Goal: Information Seeking & Learning: Check status

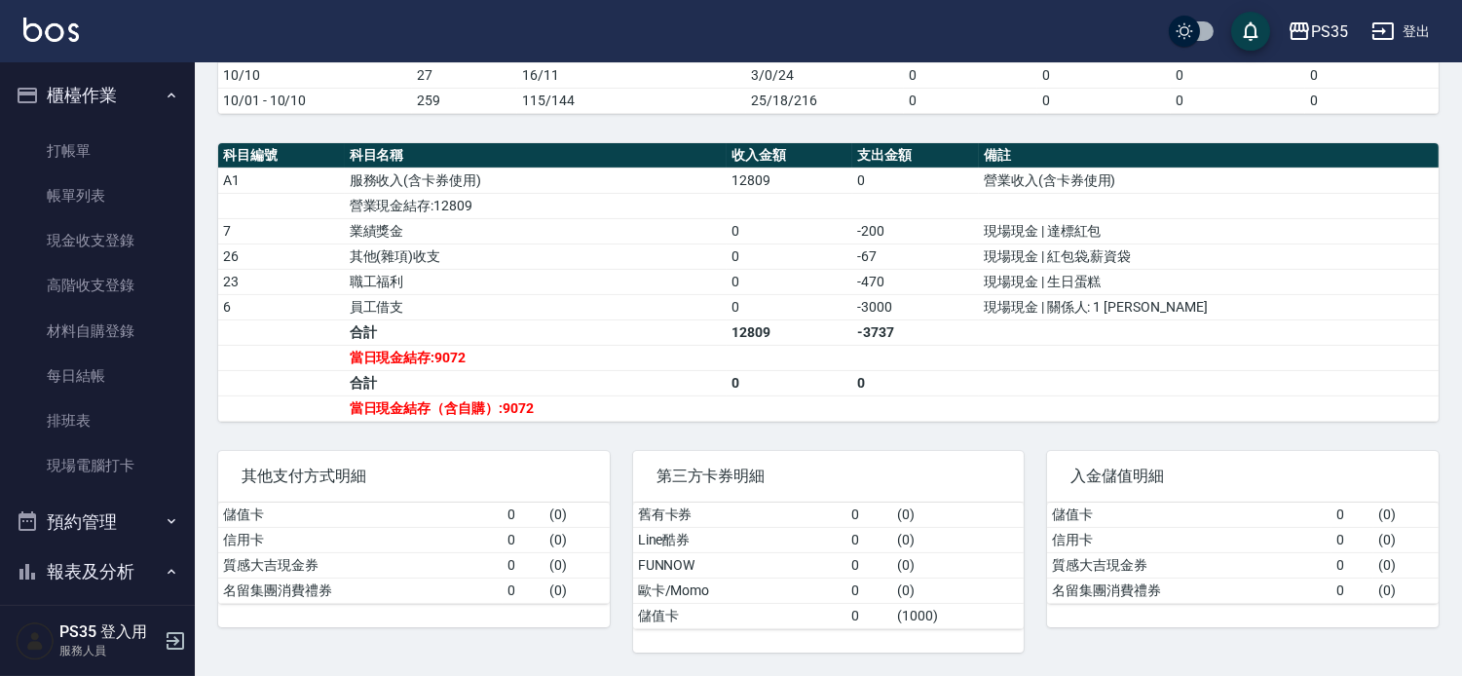
scroll to position [164, 0]
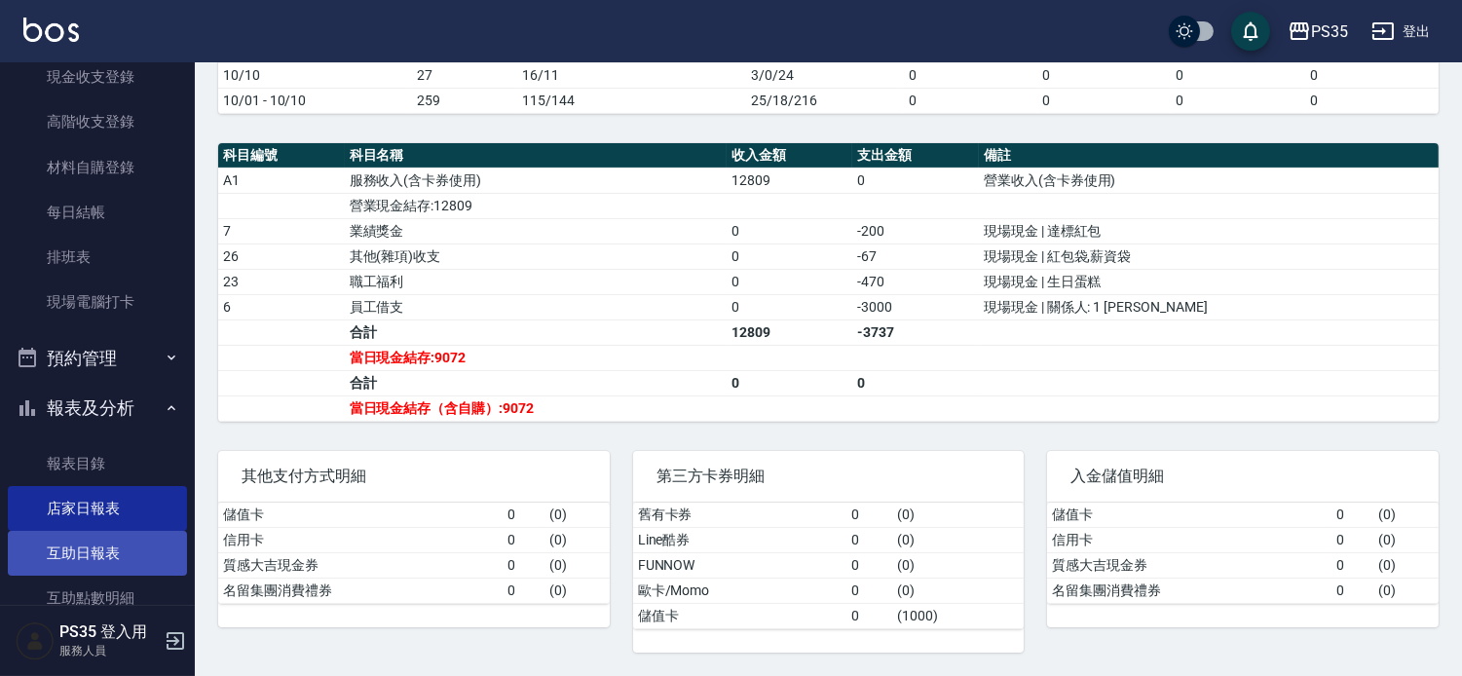
click at [99, 556] on link "互助日報表" at bounding box center [97, 553] width 179 height 45
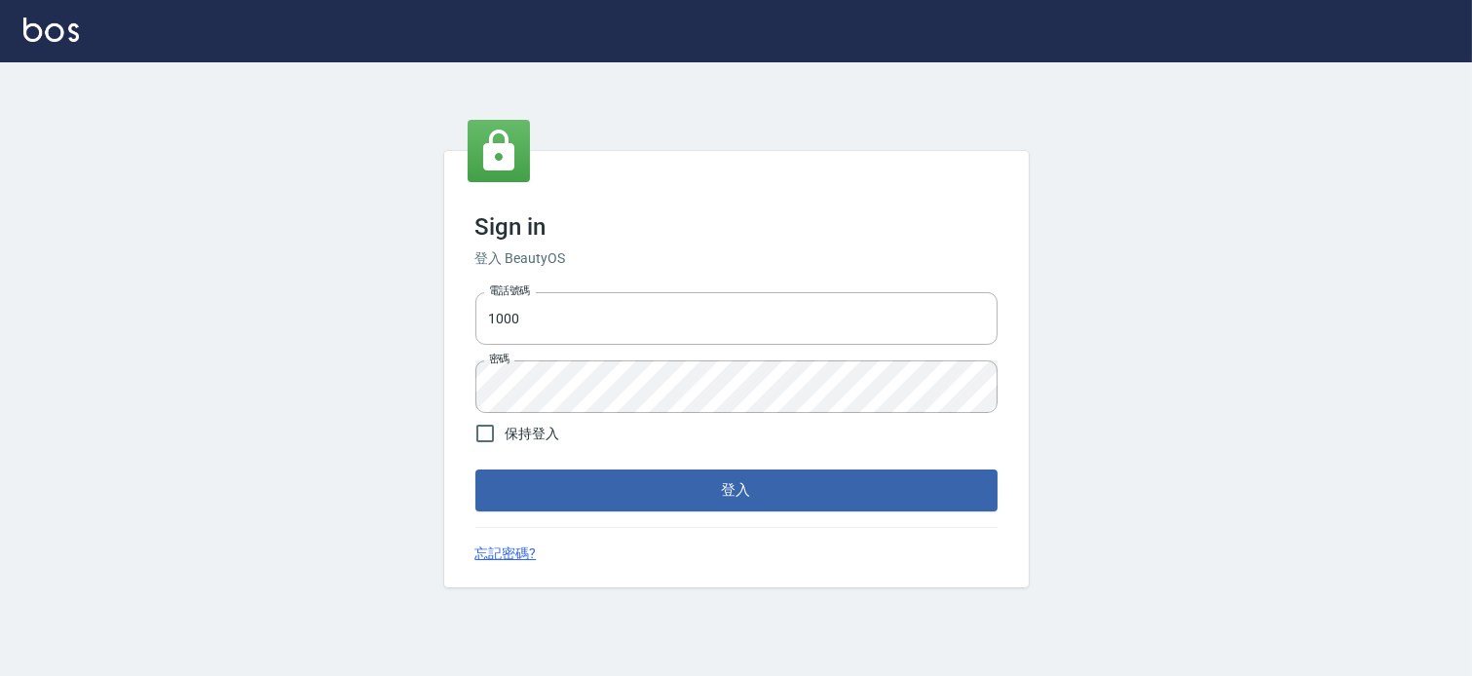
click at [687, 478] on button "登入" at bounding box center [736, 490] width 522 height 41
click at [543, 505] on button "登入" at bounding box center [736, 490] width 522 height 41
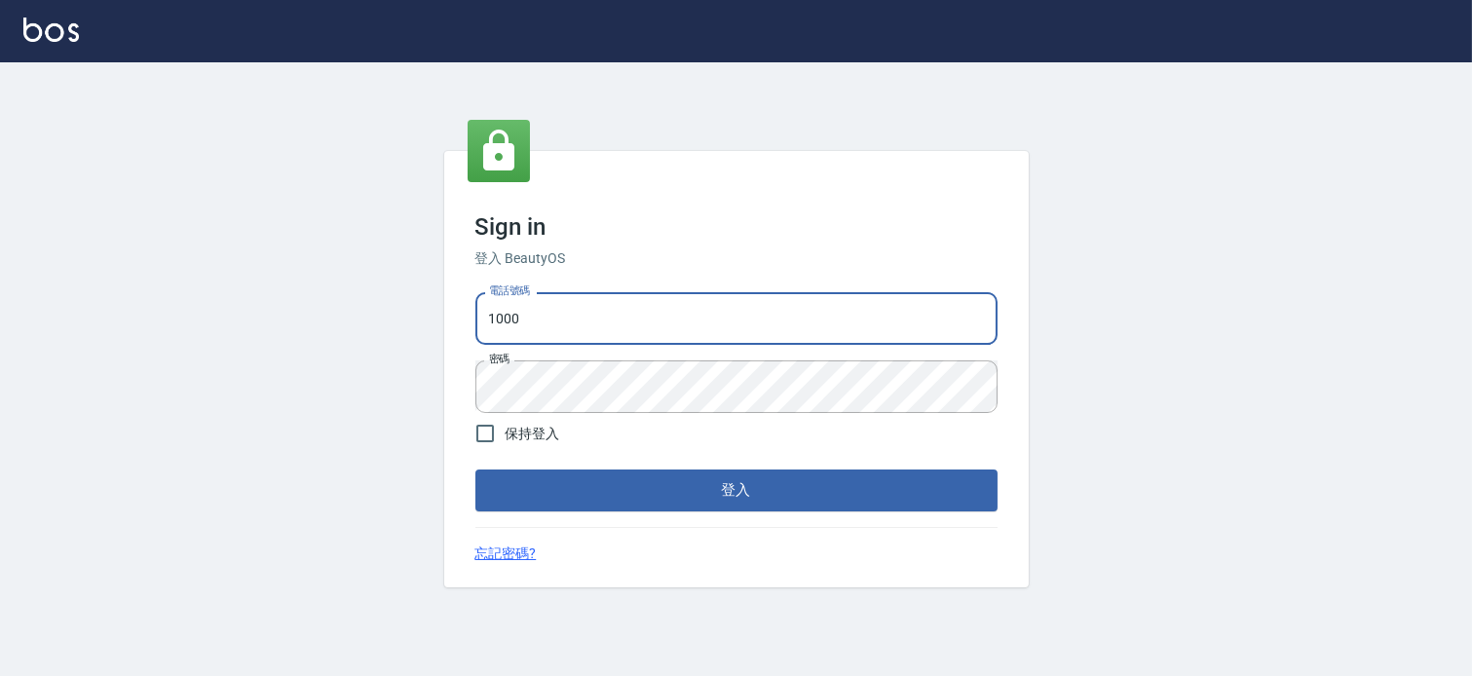
click at [537, 316] on input "1000" at bounding box center [736, 318] width 522 height 53
type input "037465197"
click at [595, 490] on button "登入" at bounding box center [736, 490] width 522 height 41
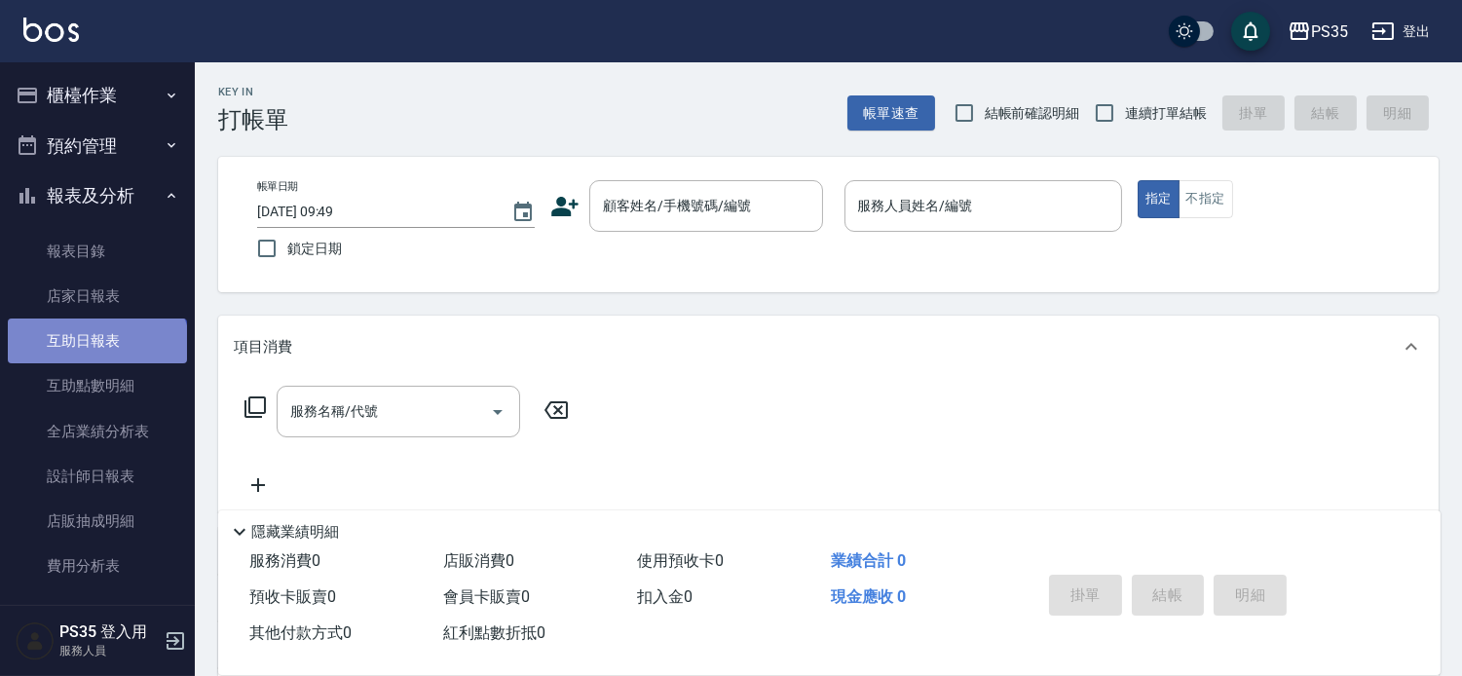
click at [95, 353] on link "互助日報表" at bounding box center [97, 341] width 179 height 45
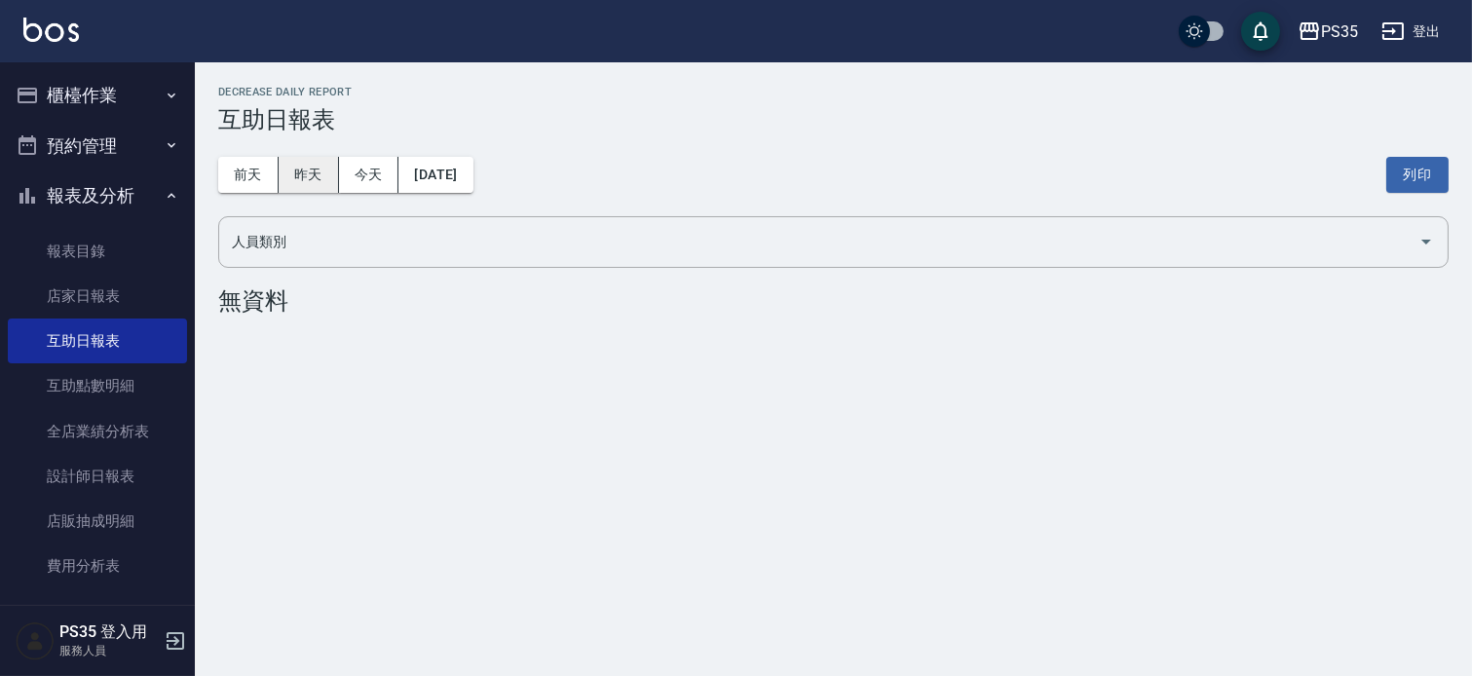
click at [293, 178] on button "昨天" at bounding box center [309, 175] width 60 height 36
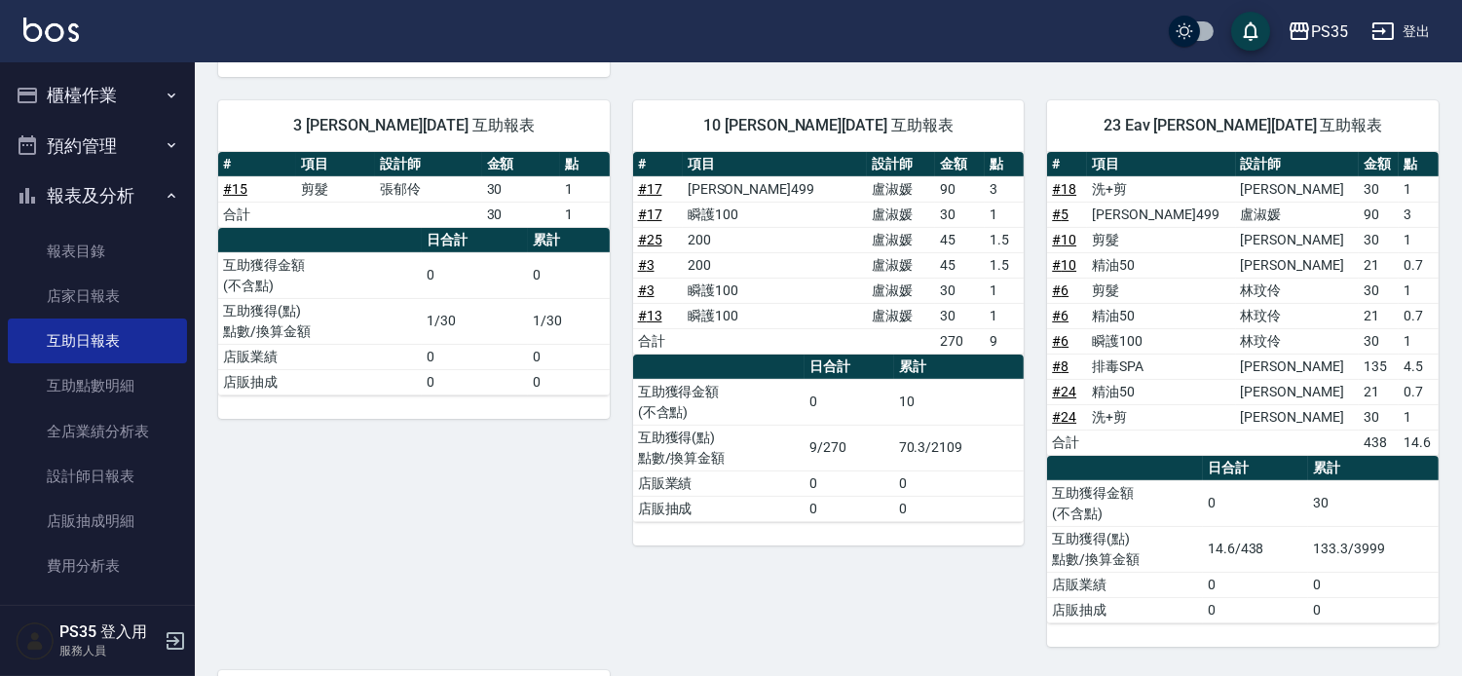
scroll to position [765, 0]
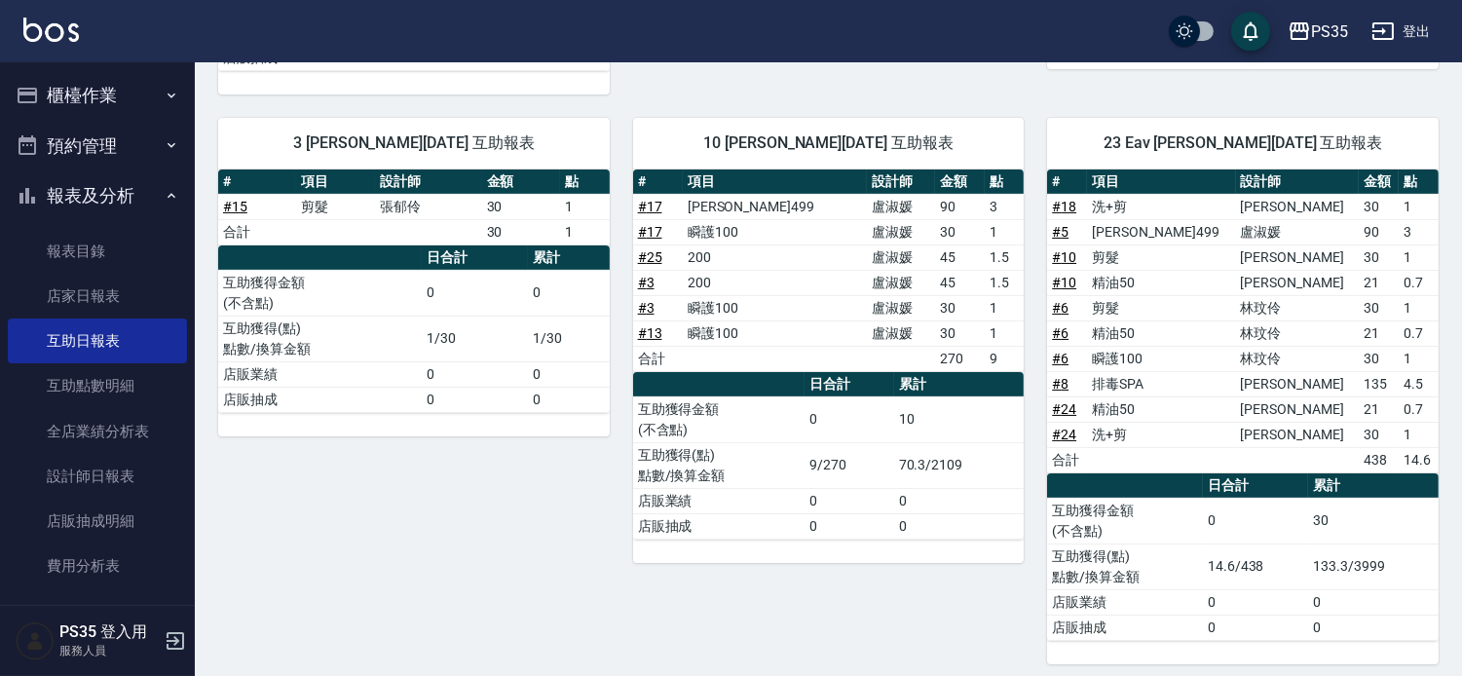
click at [266, 332] on td "互助獲得(點) 點數/換算金額" at bounding box center [320, 339] width 204 height 46
